Goal: Download file/media

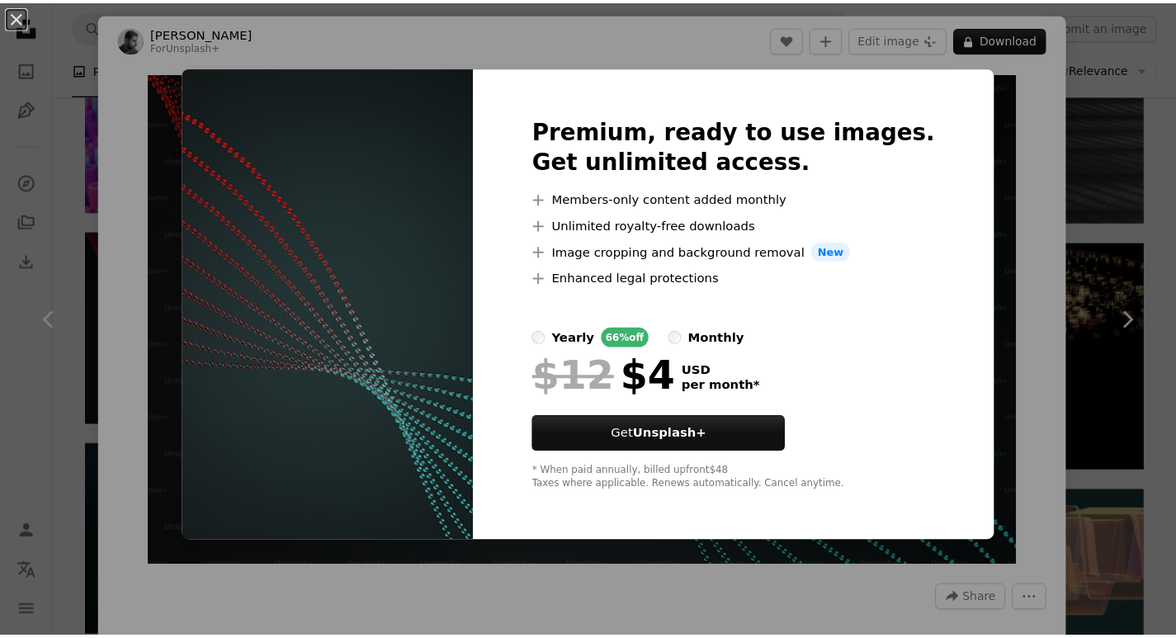
scroll to position [22045, 0]
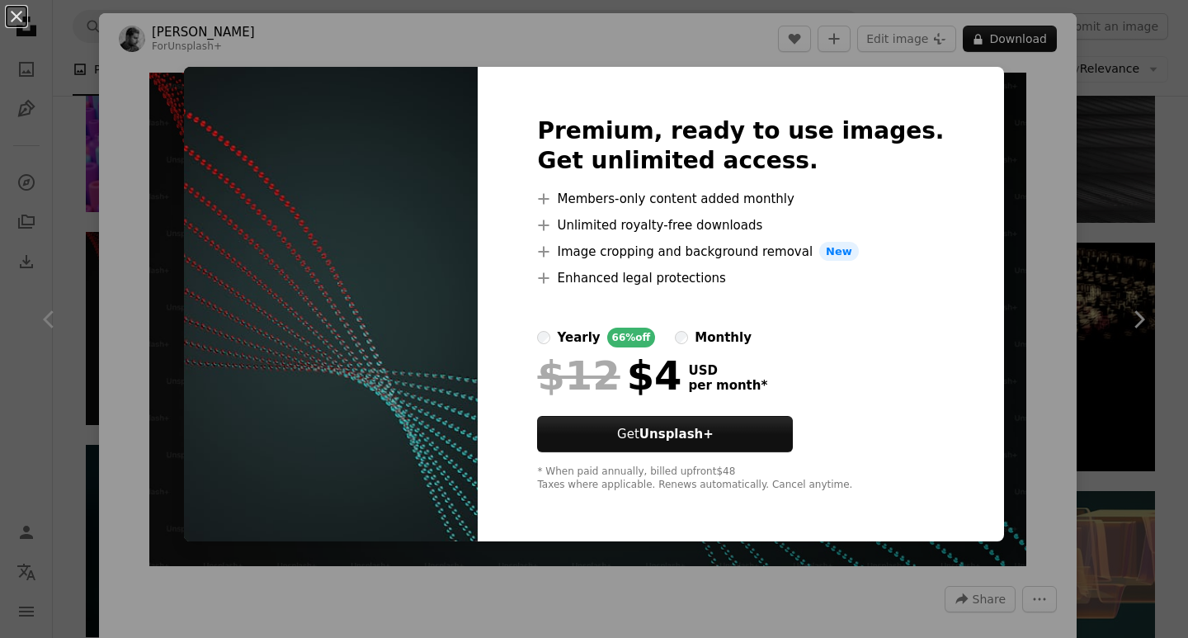
click at [983, 266] on div "An X shape Premium, ready to use images. Get unlimited access. A plus sign Memb…" at bounding box center [594, 319] width 1188 height 638
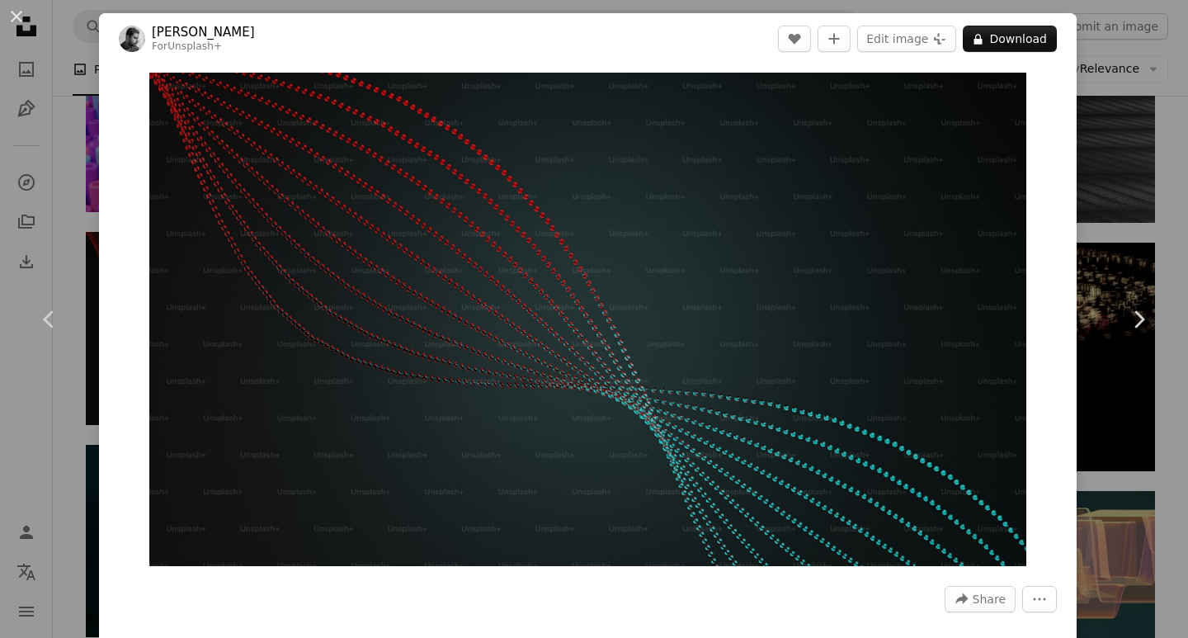
click at [1127, 125] on div "An X shape Chevron left Chevron right Aakash Dhage For Unsplash+ A heart A plus…" at bounding box center [594, 319] width 1188 height 638
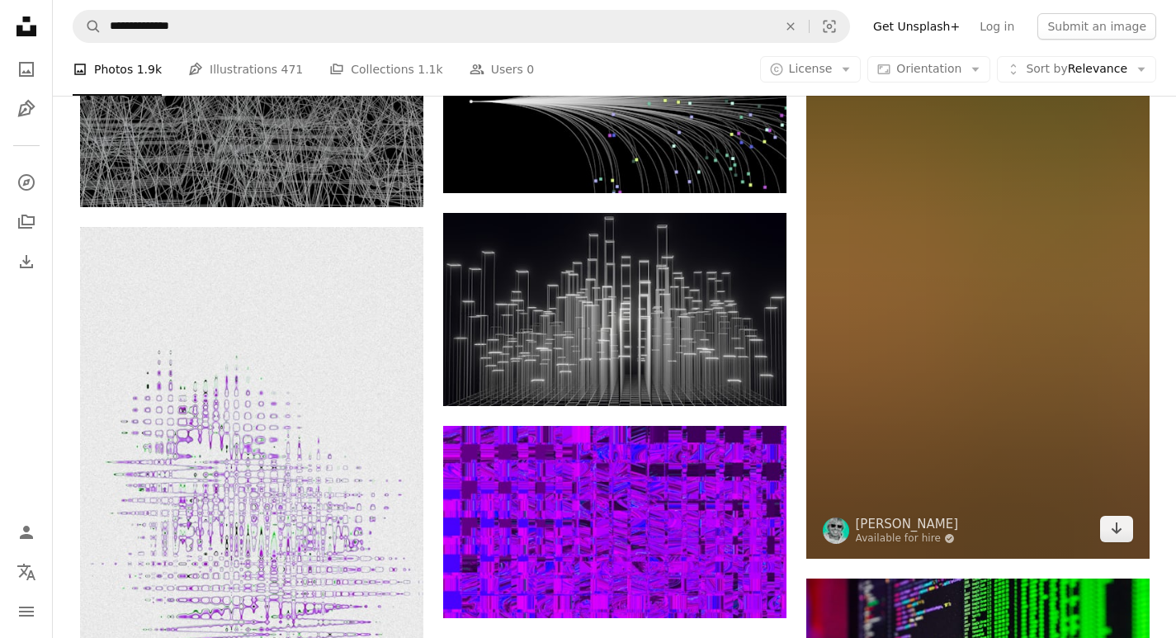
scroll to position [26995, 0]
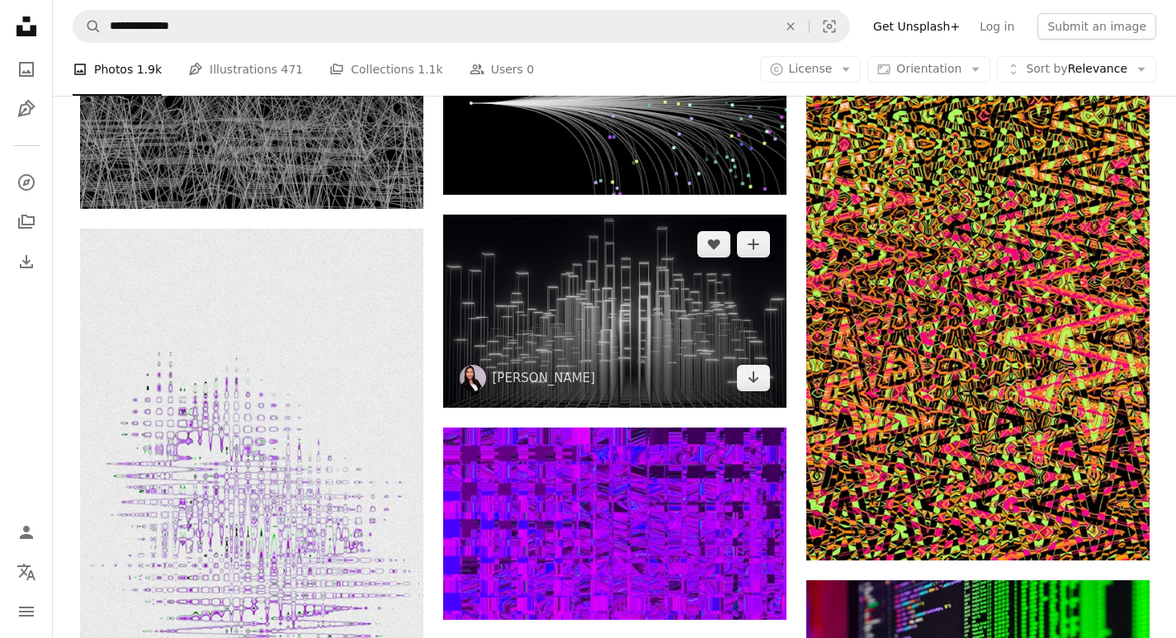
click at [619, 331] on img at bounding box center [614, 310] width 343 height 193
click at [634, 318] on img at bounding box center [614, 310] width 343 height 193
click at [568, 294] on img at bounding box center [614, 310] width 343 height 193
click at [573, 316] on img at bounding box center [614, 310] width 343 height 193
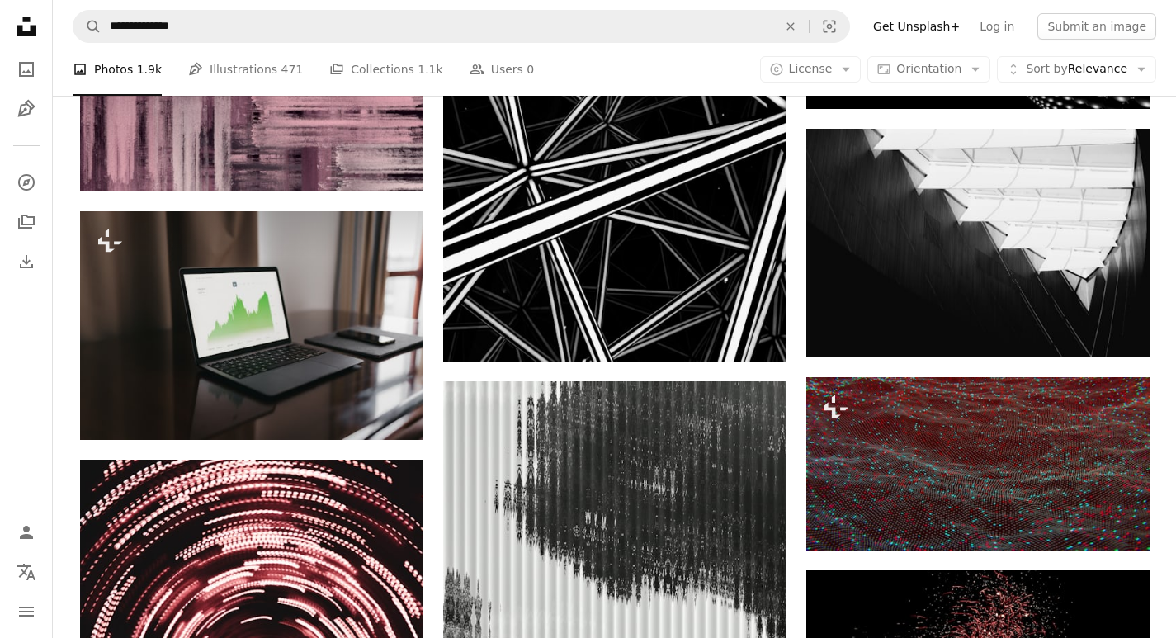
scroll to position [17590, 0]
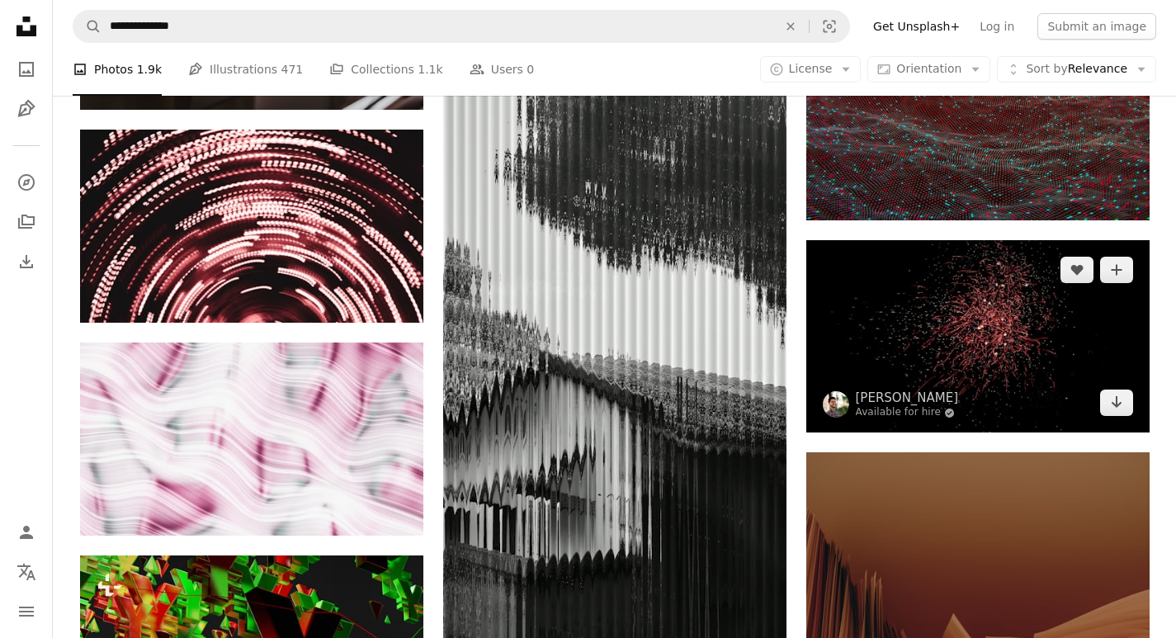
click at [914, 348] on img at bounding box center [977, 336] width 343 height 193
click at [969, 308] on img at bounding box center [977, 336] width 343 height 193
click at [976, 328] on img at bounding box center [977, 336] width 343 height 193
click at [964, 333] on img at bounding box center [977, 336] width 343 height 193
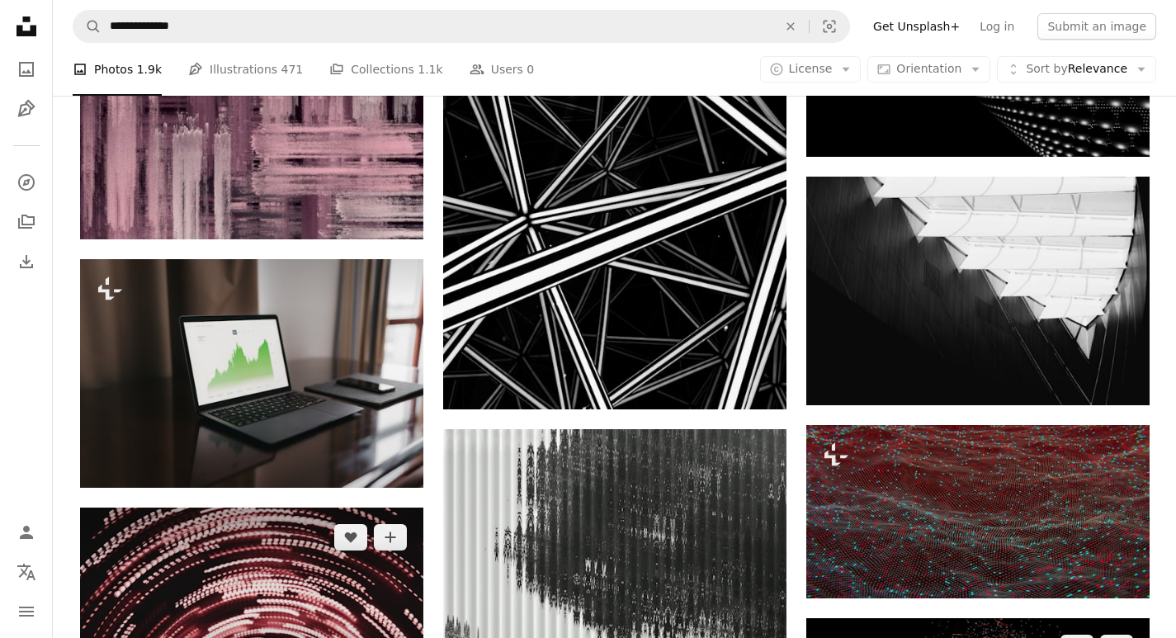
scroll to position [17177, 0]
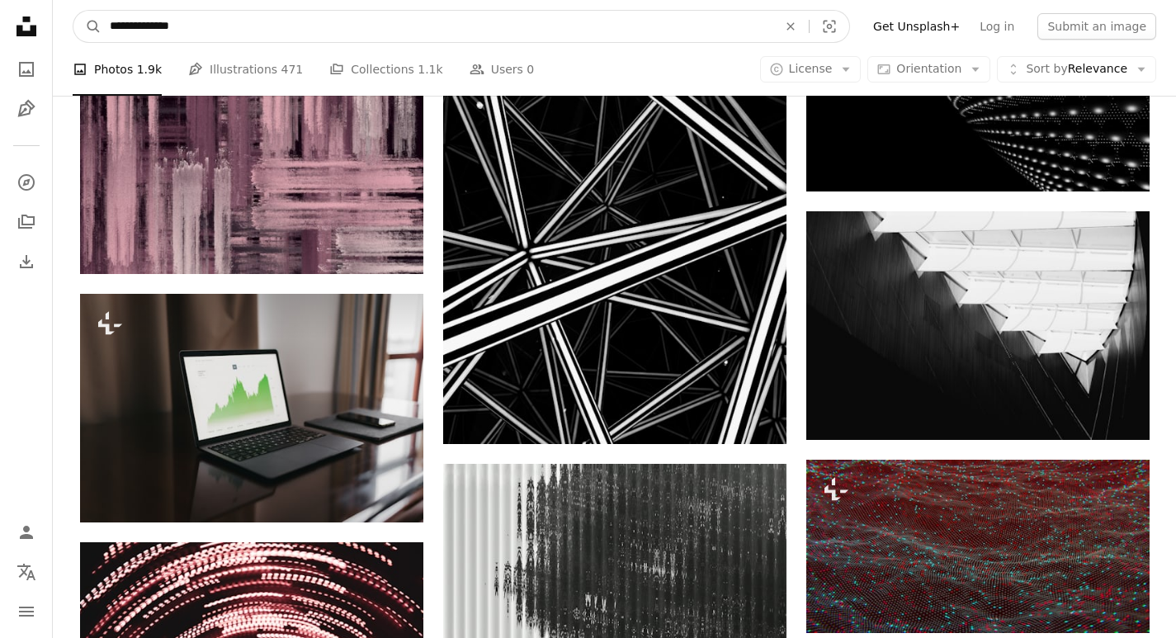
click at [334, 16] on input "**********" at bounding box center [436, 26] width 671 height 31
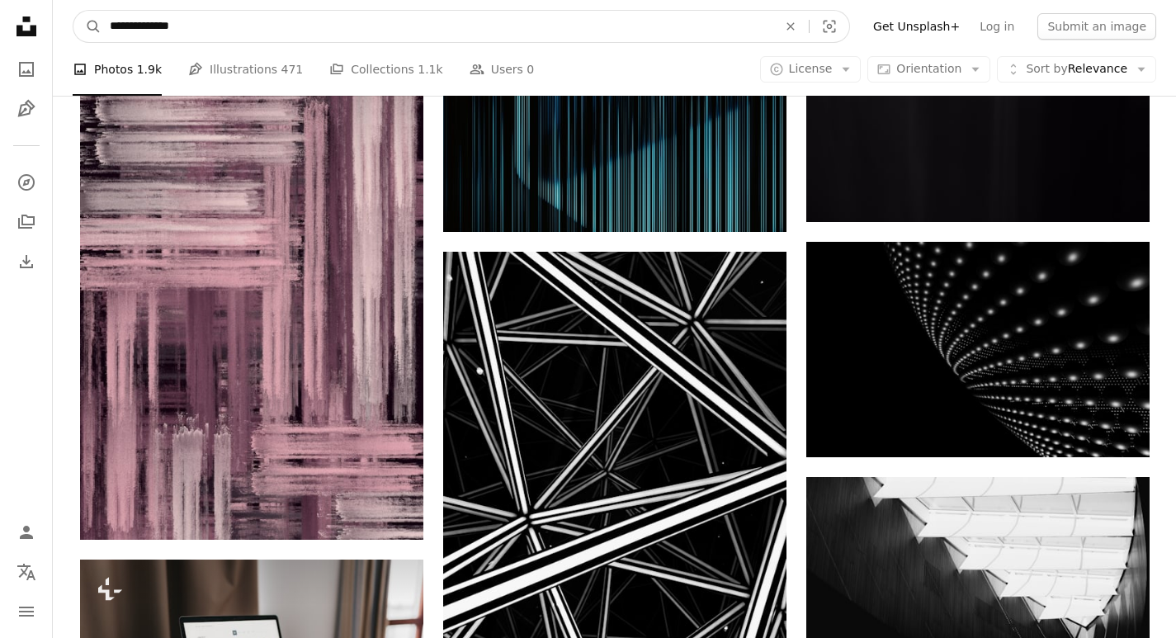
drag, startPoint x: 266, startPoint y: 26, endPoint x: 0, endPoint y: -2, distance: 268.0
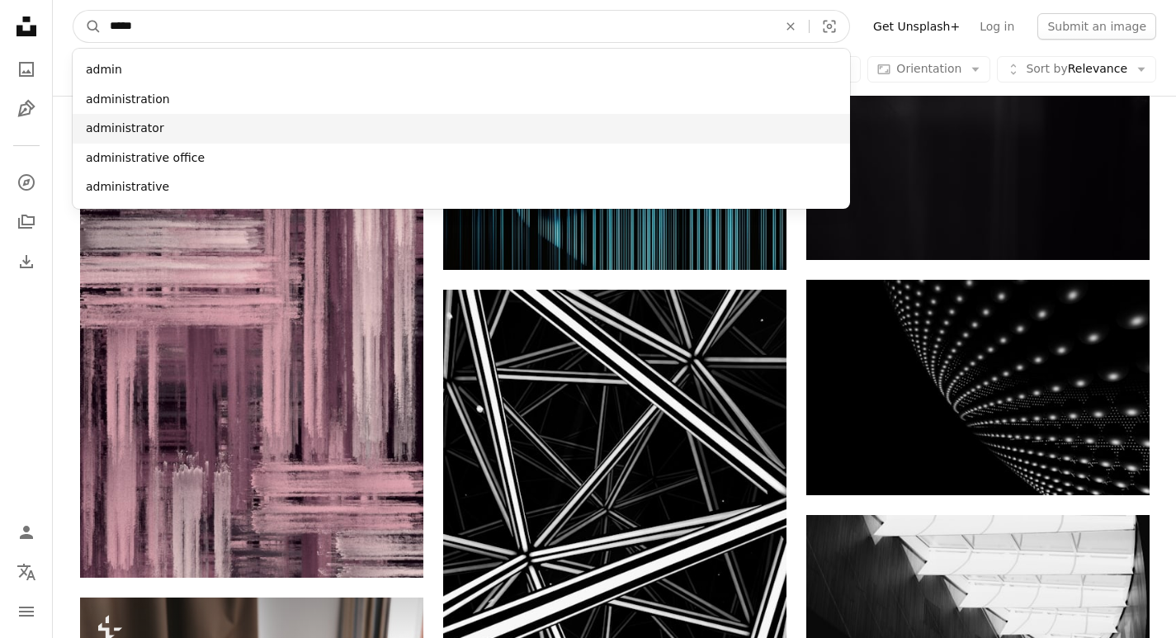
type input "*****"
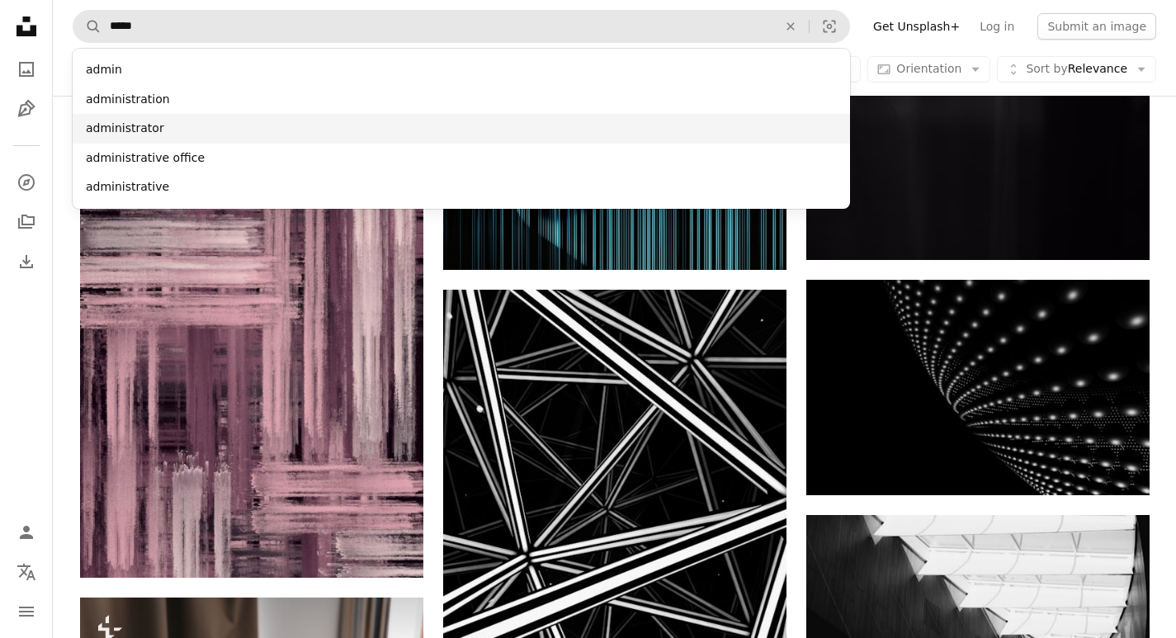
click at [139, 127] on div "administrator" at bounding box center [461, 129] width 777 height 30
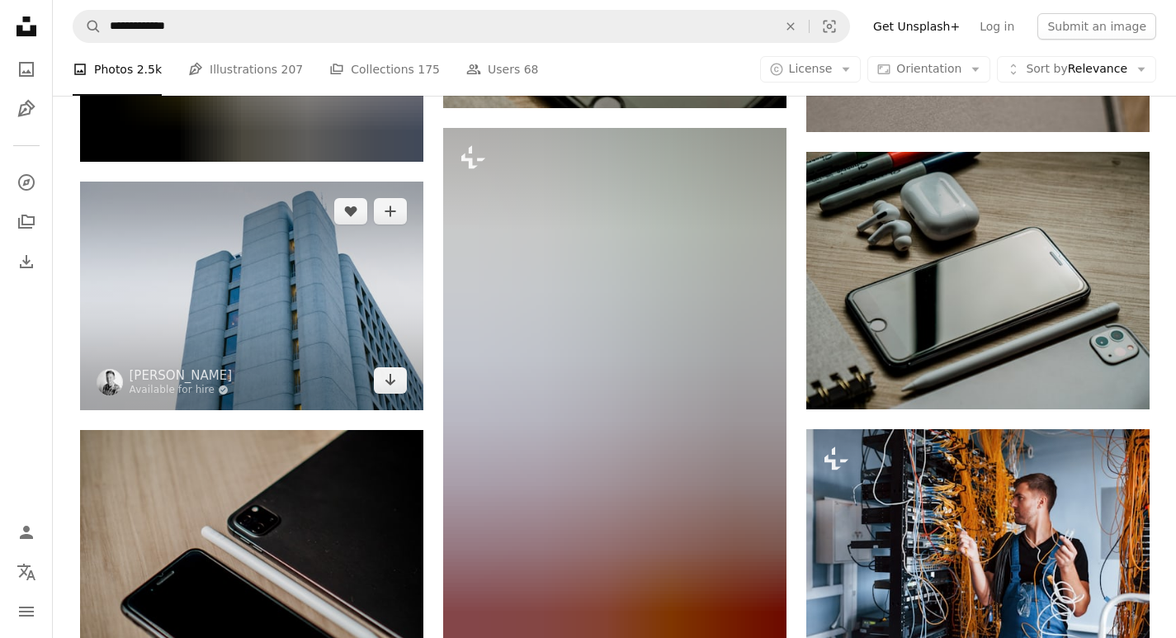
scroll to position [6022, 0]
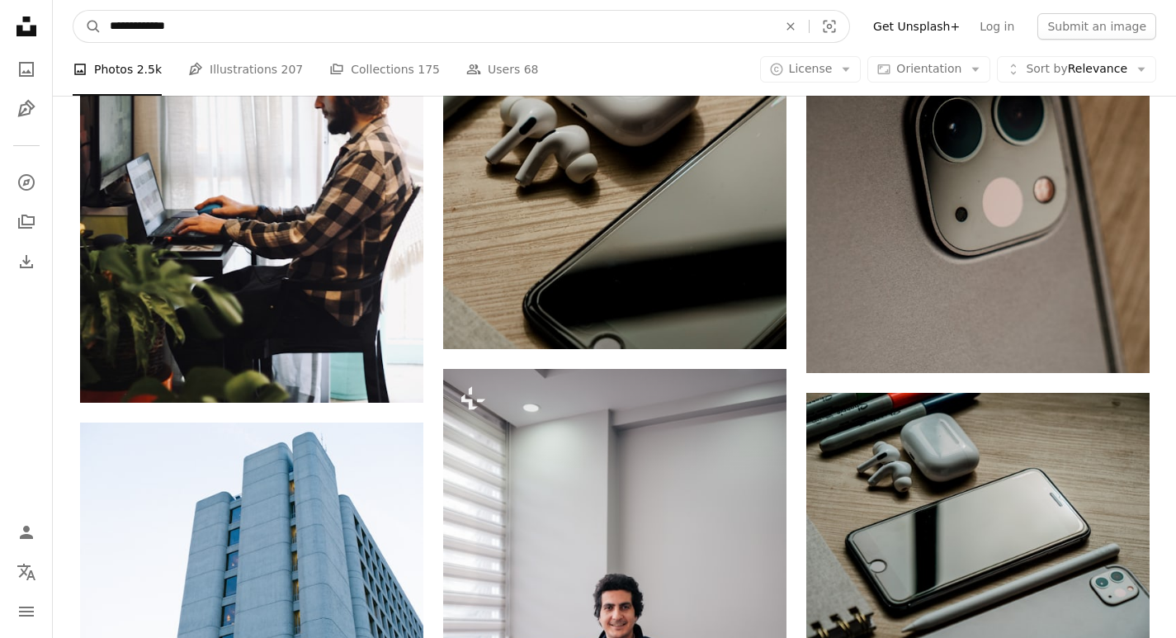
click at [216, 14] on input "**********" at bounding box center [436, 26] width 671 height 31
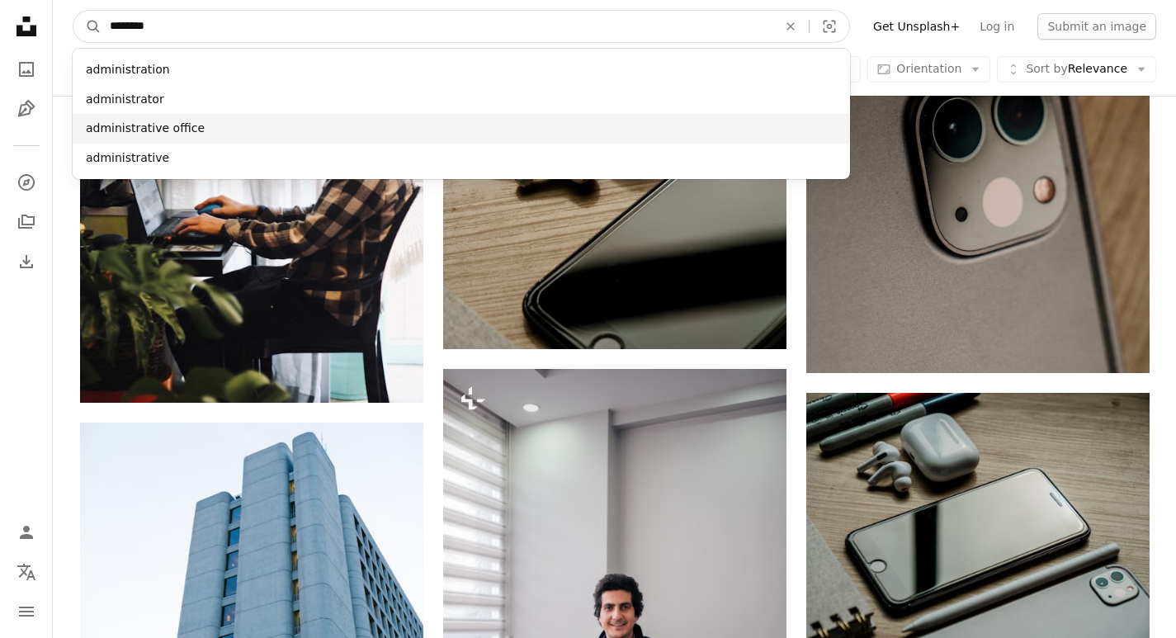
type input "********"
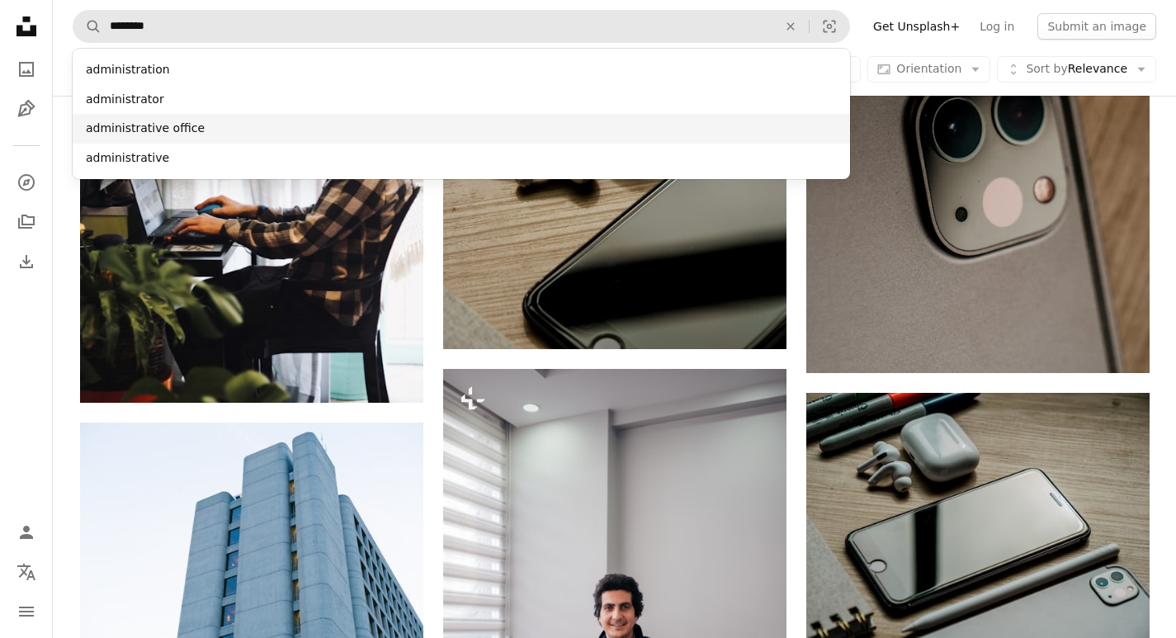
click at [144, 125] on div "administrative office" at bounding box center [461, 129] width 777 height 30
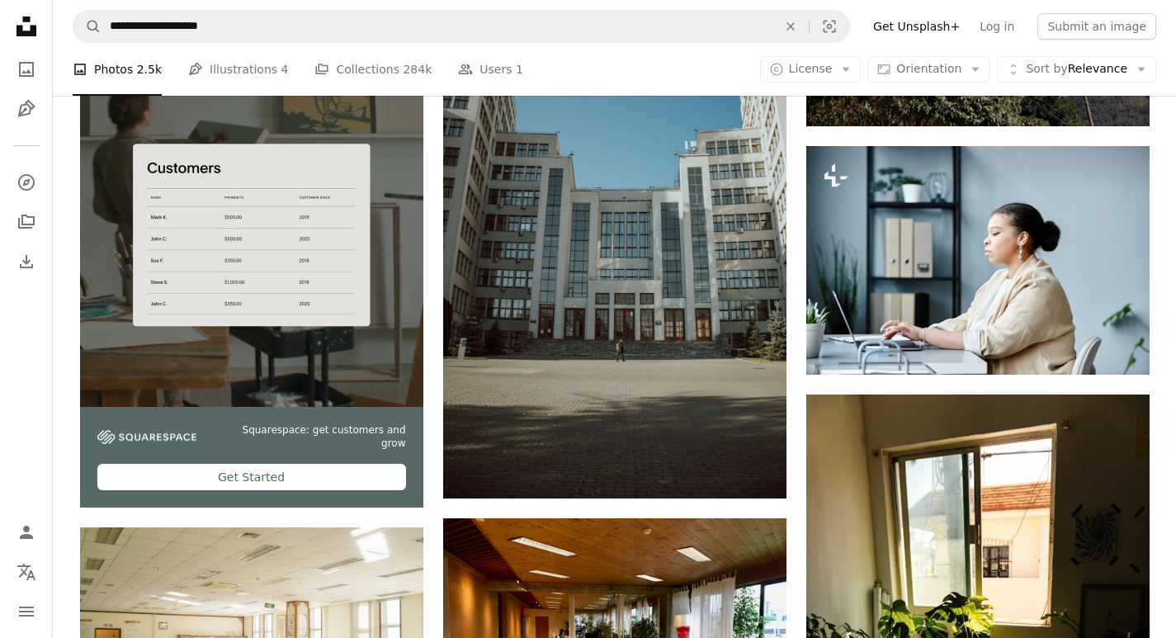
scroll to position [2970, 0]
